Goal: Information Seeking & Learning: Learn about a topic

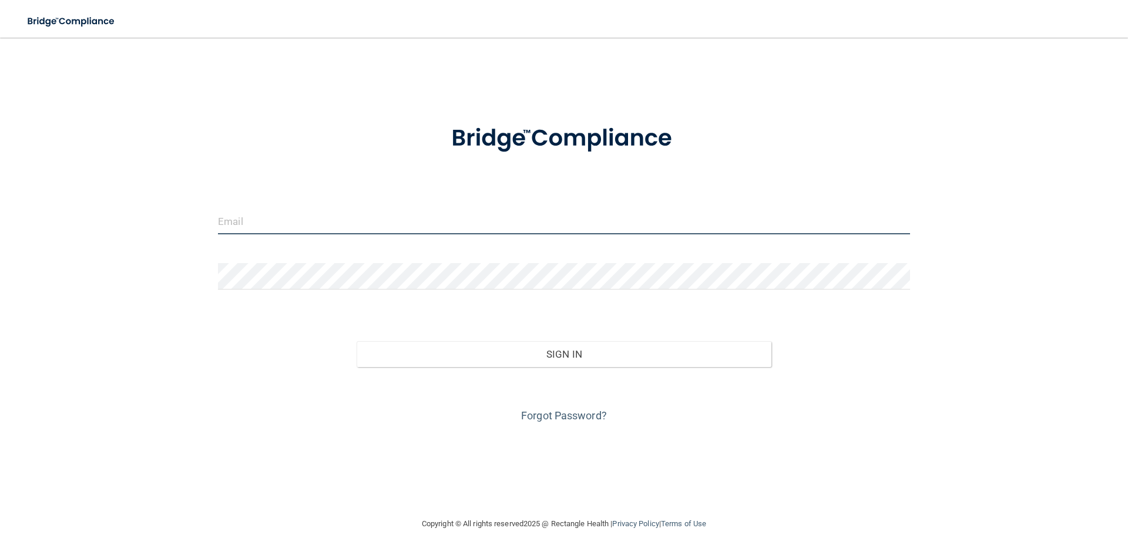
click at [411, 220] on input "email" at bounding box center [564, 221] width 692 height 26
type input "[EMAIL_ADDRESS][DOMAIN_NAME]"
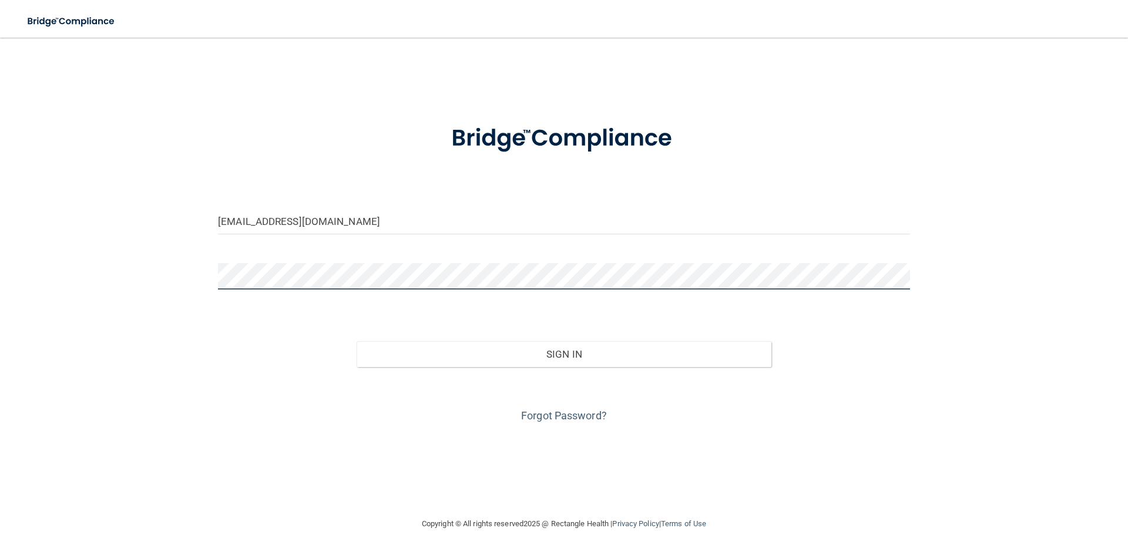
click at [357, 341] on button "Sign In" at bounding box center [564, 354] width 415 height 26
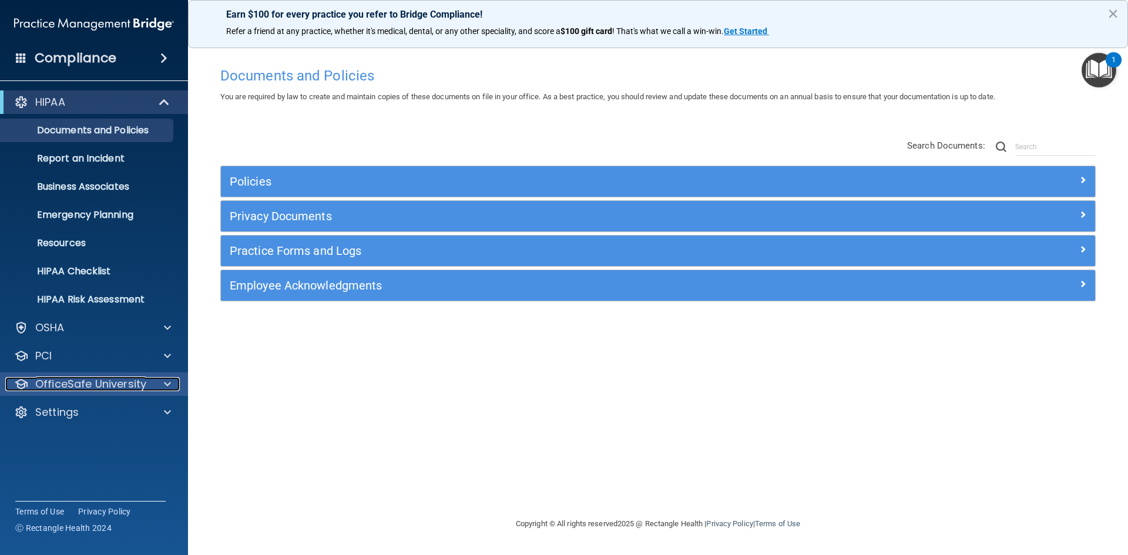
click at [151, 388] on div at bounding box center [165, 384] width 29 height 14
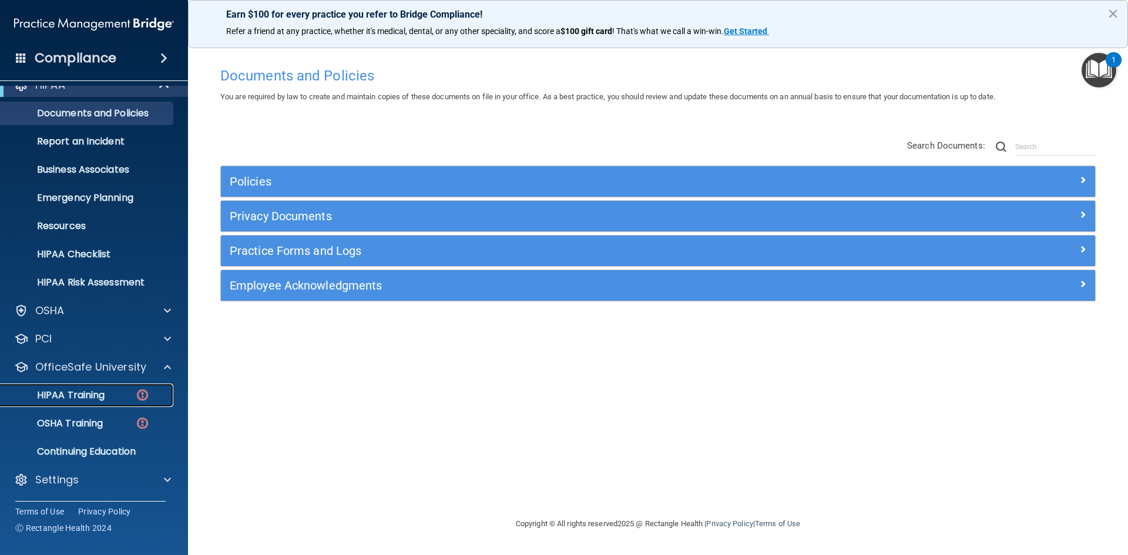
click at [76, 394] on p "HIPAA Training" at bounding box center [56, 395] width 97 height 12
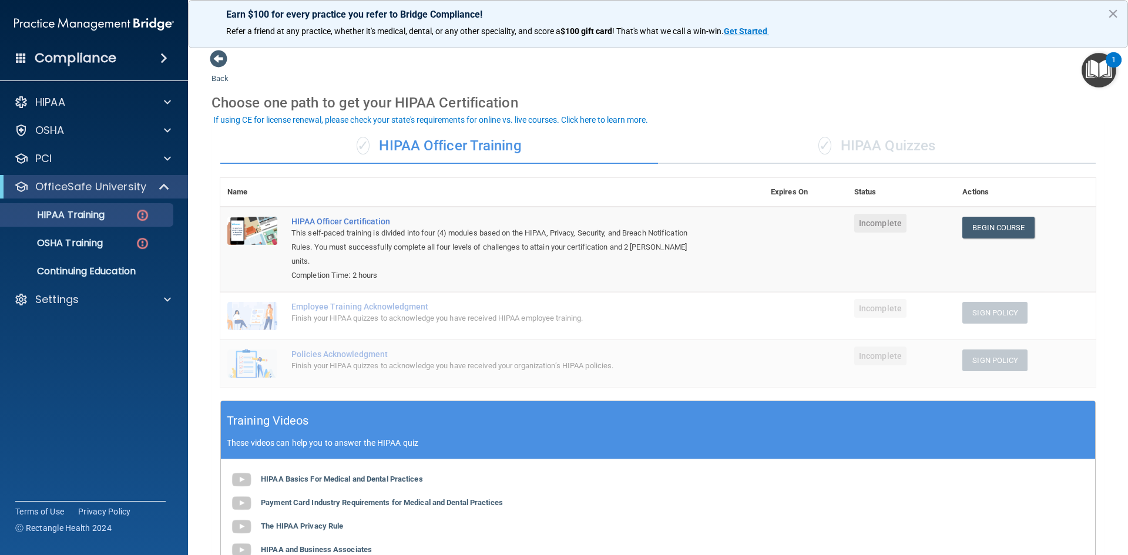
click at [882, 142] on div "✓ HIPAA Quizzes" at bounding box center [877, 146] width 438 height 35
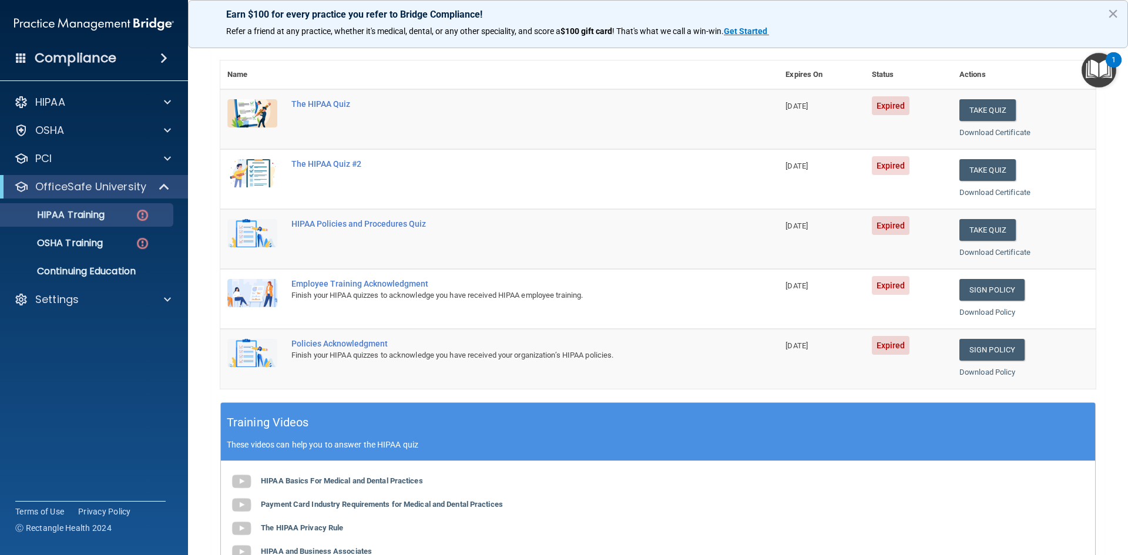
scroll to position [235, 0]
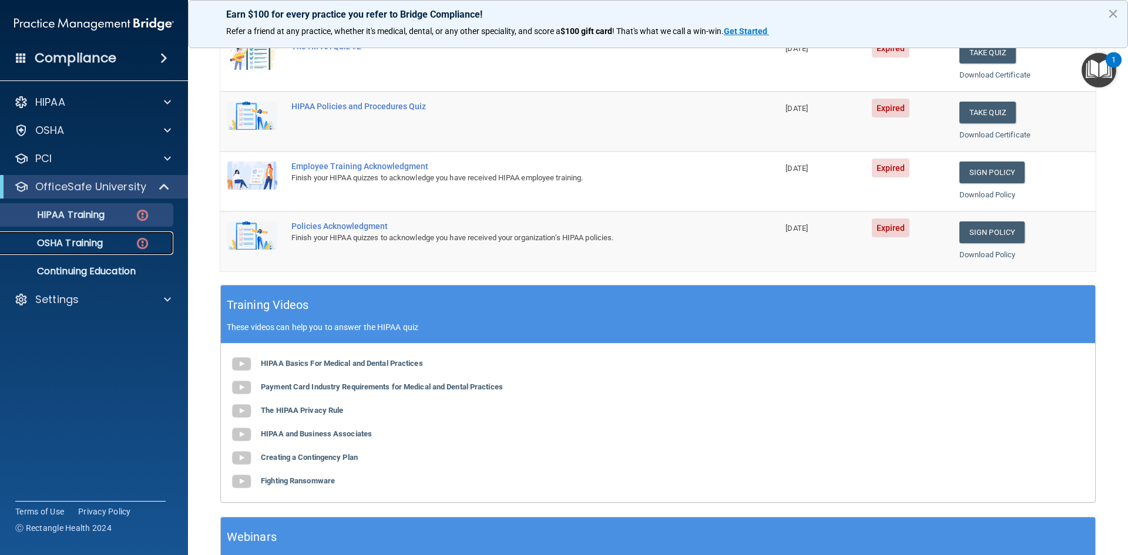
click at [143, 241] on img at bounding box center [142, 243] width 15 height 15
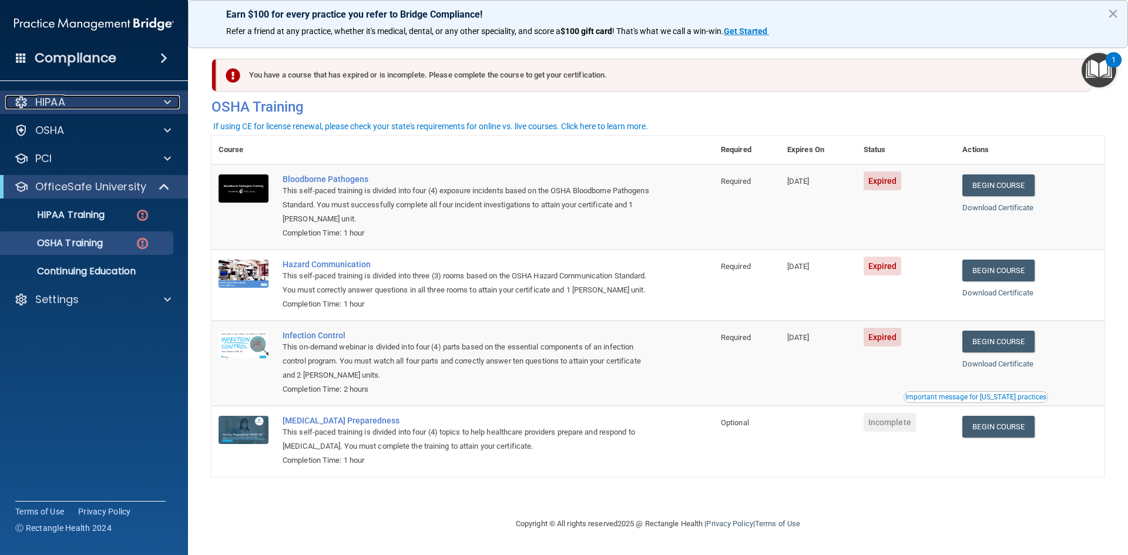
click at [170, 100] on span at bounding box center [167, 102] width 7 height 14
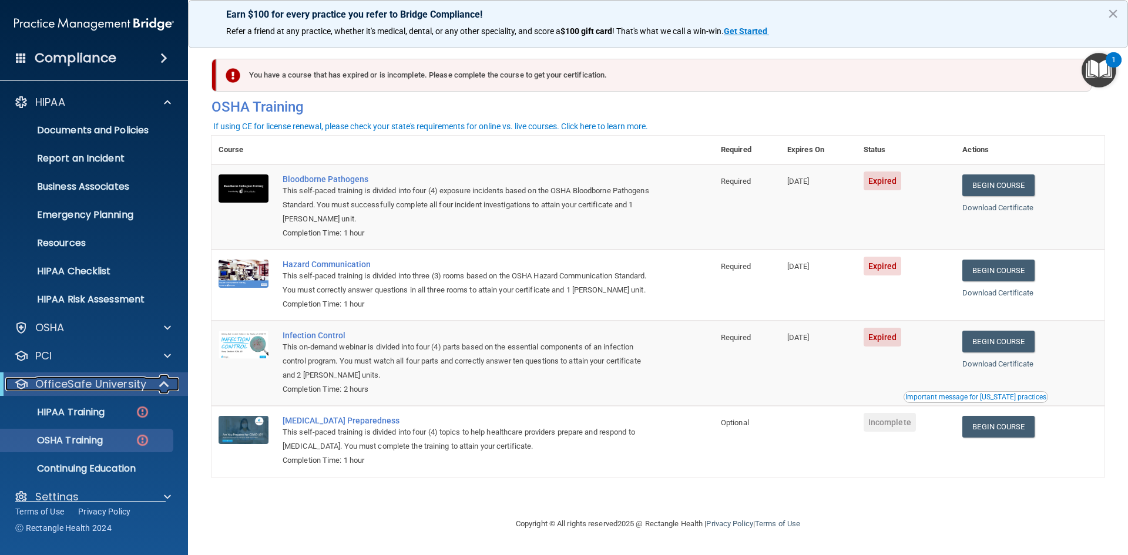
click at [162, 388] on span at bounding box center [165, 384] width 10 height 14
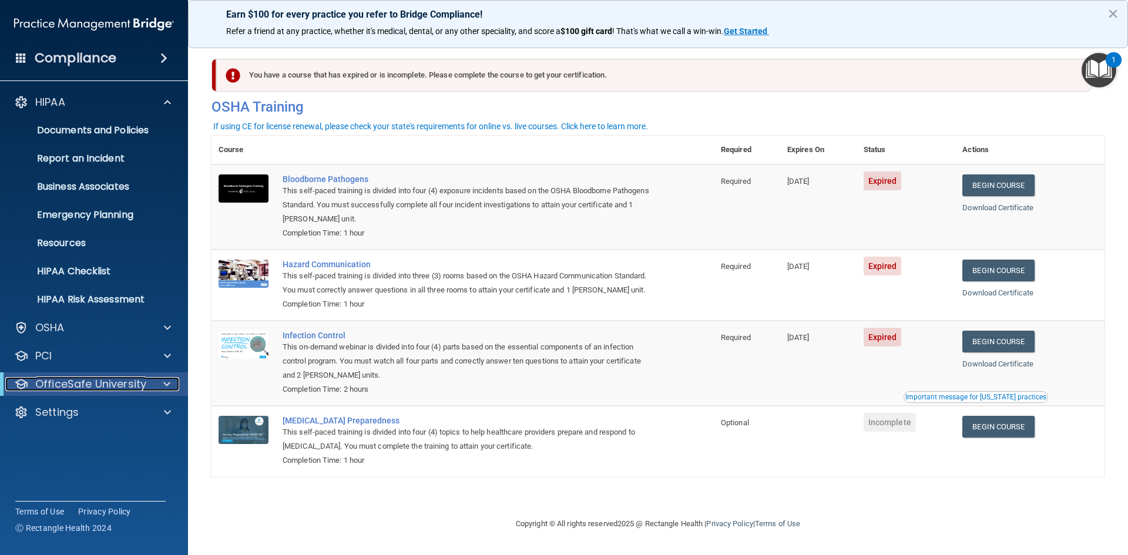
click at [167, 384] on span at bounding box center [166, 384] width 7 height 14
